Goal: Task Accomplishment & Management: Manage account settings

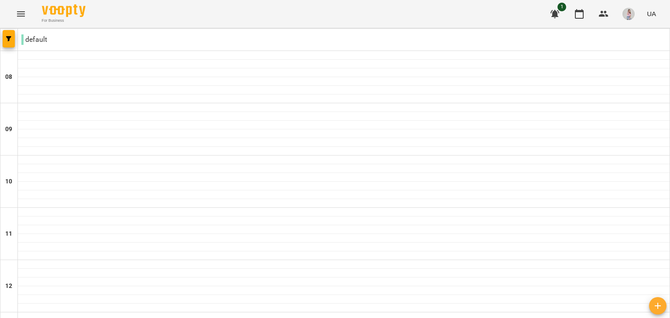
scroll to position [523, 0]
type input "**********"
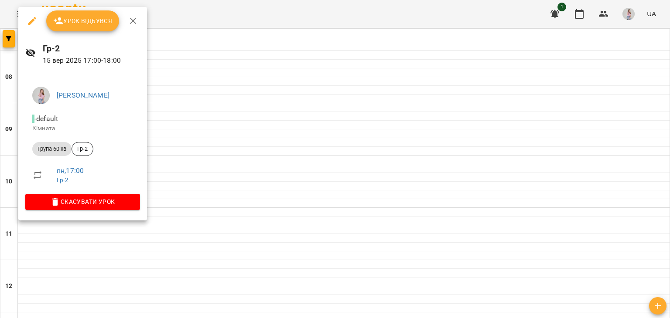
click at [72, 10] on div "Урок відбувся" at bounding box center [82, 21] width 129 height 28
click at [78, 22] on span "Урок відбувся" at bounding box center [82, 21] width 59 height 10
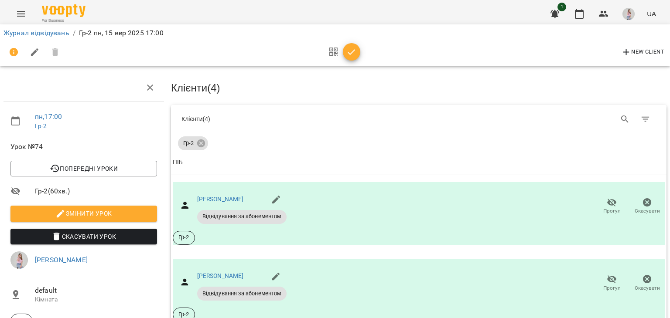
scroll to position [160, 0]
click at [346, 51] on icon "button" at bounding box center [351, 52] width 10 height 10
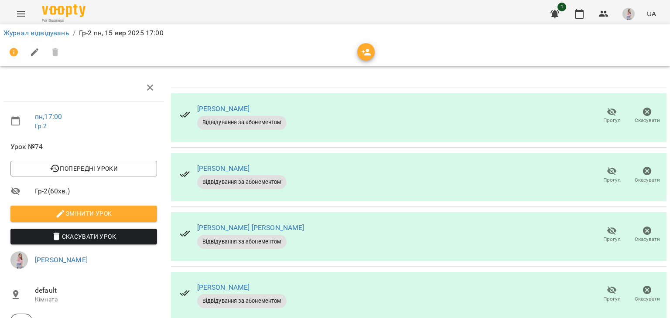
scroll to position [0, 0]
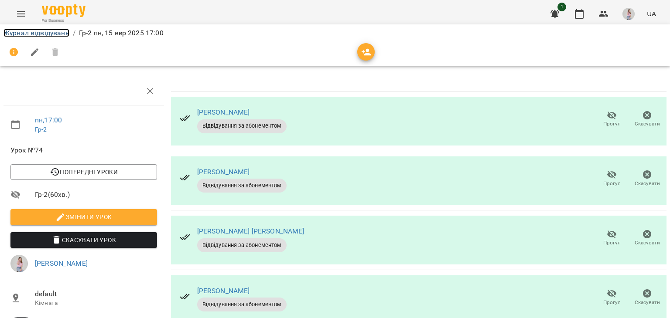
click at [48, 34] on link "Журнал відвідувань" at bounding box center [36, 33] width 66 height 8
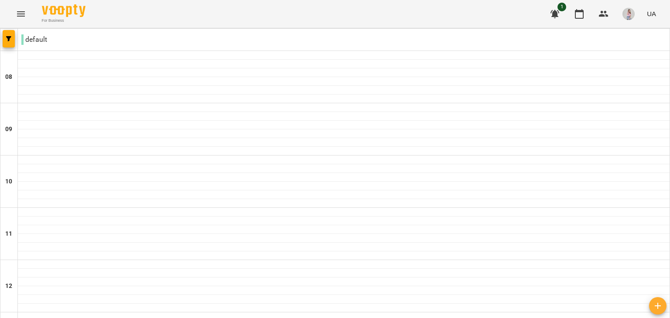
scroll to position [523, 0]
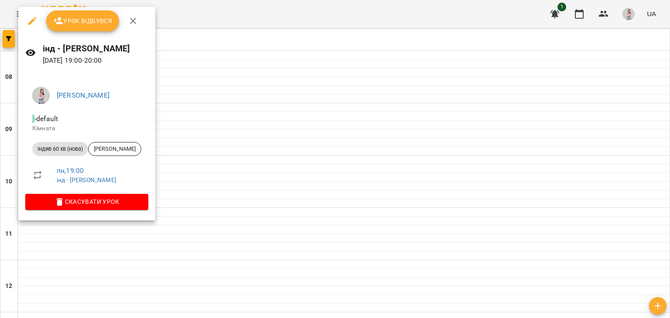
click at [102, 21] on span "Урок відбувся" at bounding box center [82, 21] width 59 height 10
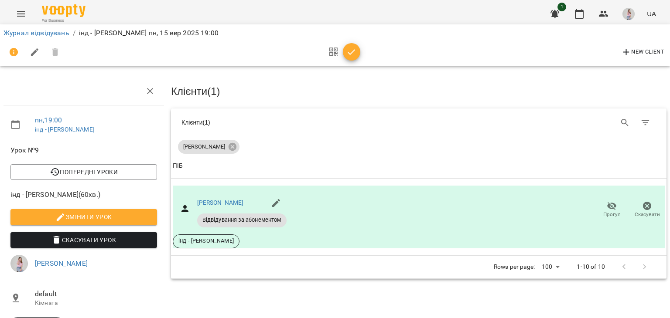
click at [349, 56] on icon "button" at bounding box center [351, 52] width 10 height 10
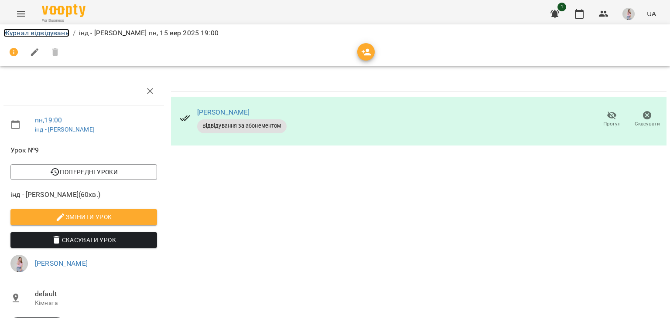
click at [48, 31] on link "Журнал відвідувань" at bounding box center [36, 33] width 66 height 8
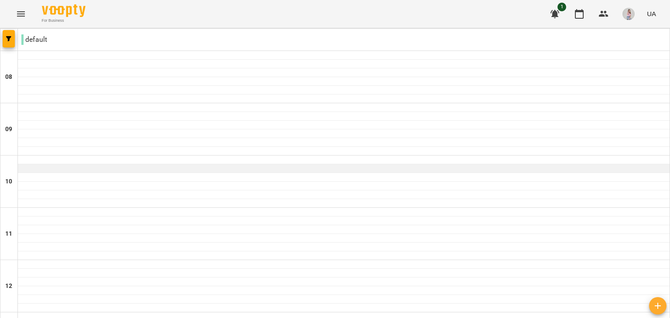
scroll to position [523, 0]
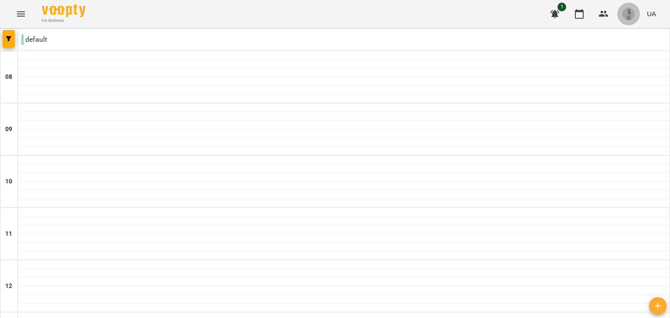
click at [630, 16] on img "button" at bounding box center [628, 14] width 12 height 12
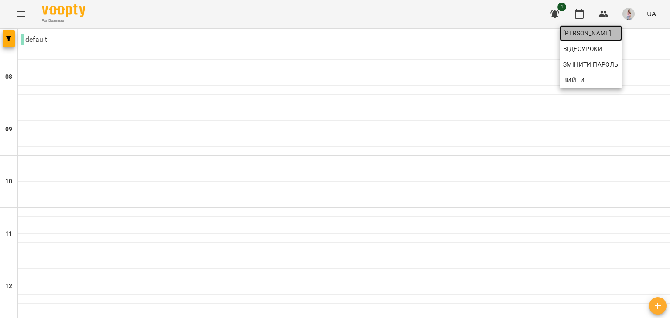
click at [603, 34] on span "[PERSON_NAME]" at bounding box center [590, 33] width 55 height 10
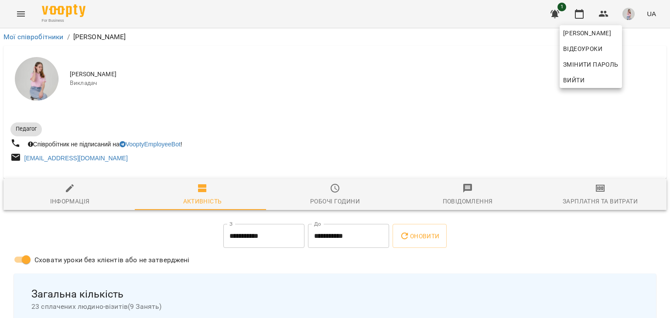
click at [280, 38] on div at bounding box center [335, 159] width 670 height 318
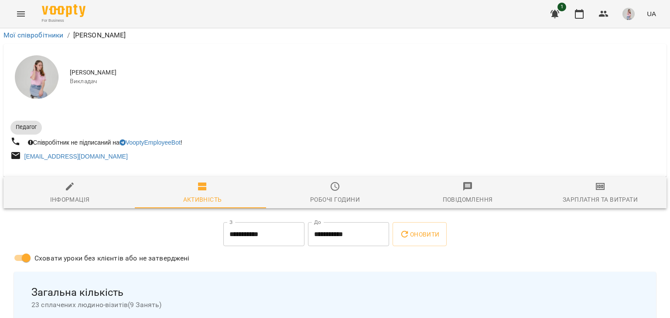
scroll to position [344, 0]
click at [563, 8] on span "1" at bounding box center [561, 7] width 9 height 9
click at [556, 14] on icon "button" at bounding box center [554, 14] width 9 height 8
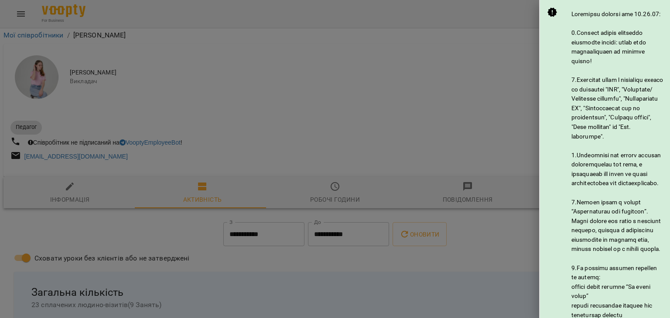
click at [482, 27] on div at bounding box center [335, 159] width 670 height 318
